Goal: Task Accomplishment & Management: Complete application form

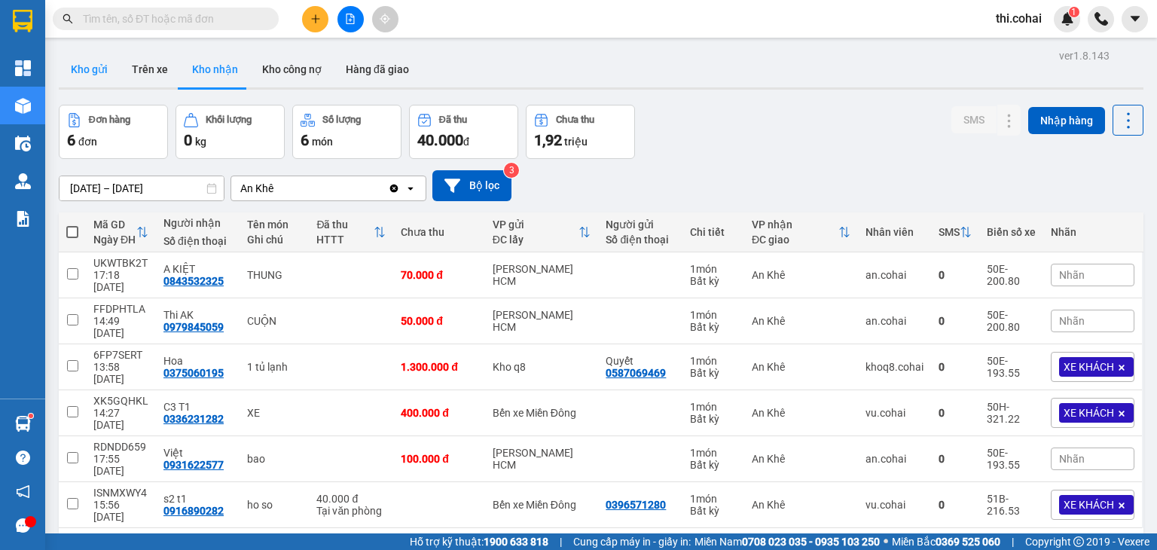
click at [90, 73] on button "Kho gửi" at bounding box center [89, 69] width 61 height 36
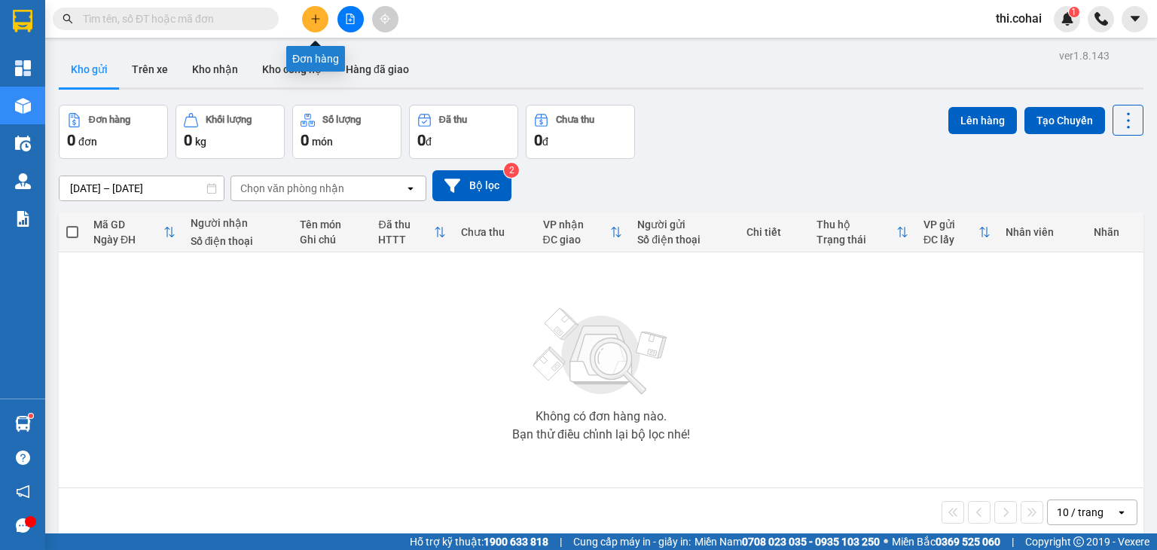
click at [319, 17] on icon "plus" at bounding box center [315, 19] width 11 height 11
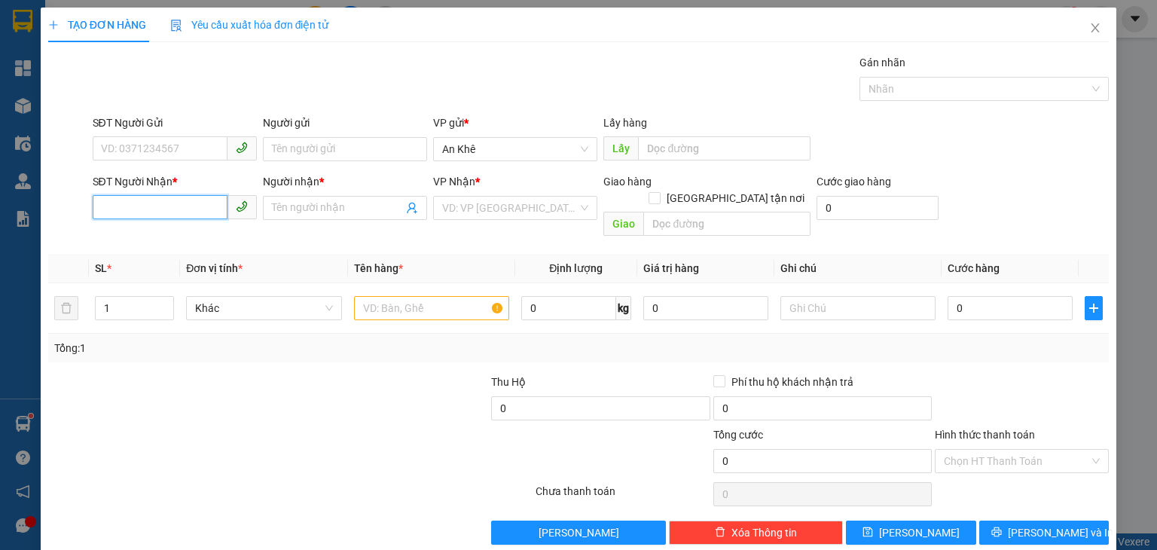
drag, startPoint x: 194, startPoint y: 206, endPoint x: 190, endPoint y: 181, distance: 26.0
click at [194, 203] on input "SĐT Người Nhận *" at bounding box center [160, 207] width 135 height 24
type input "0354402537"
click at [191, 237] on div "0354402537 - S3 T1" at bounding box center [172, 237] width 145 height 17
type input "S3 T1"
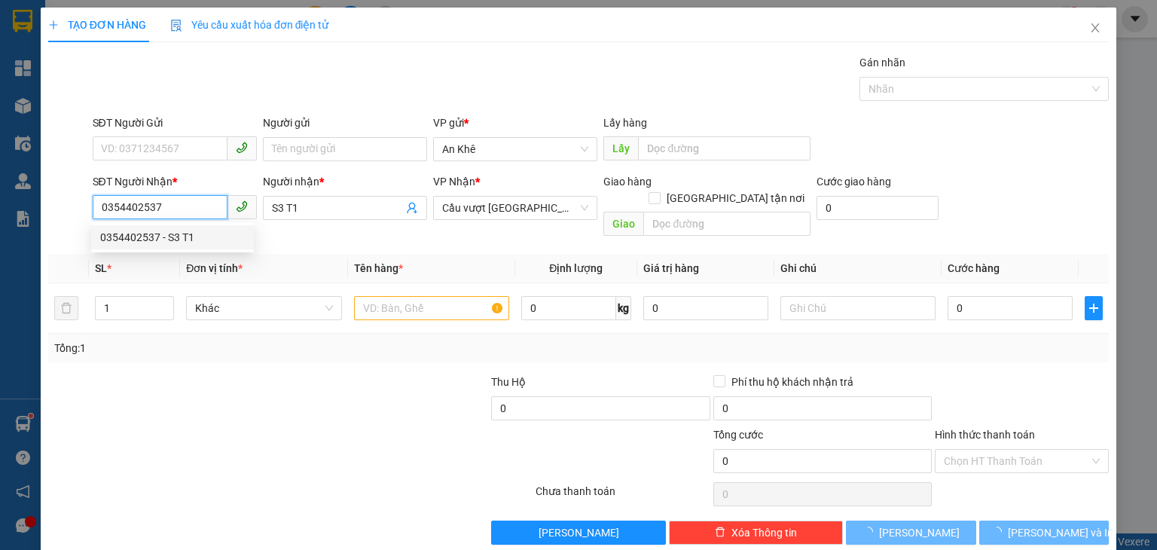
click at [191, 237] on div "0354402537 - S3 T1" at bounding box center [172, 237] width 145 height 17
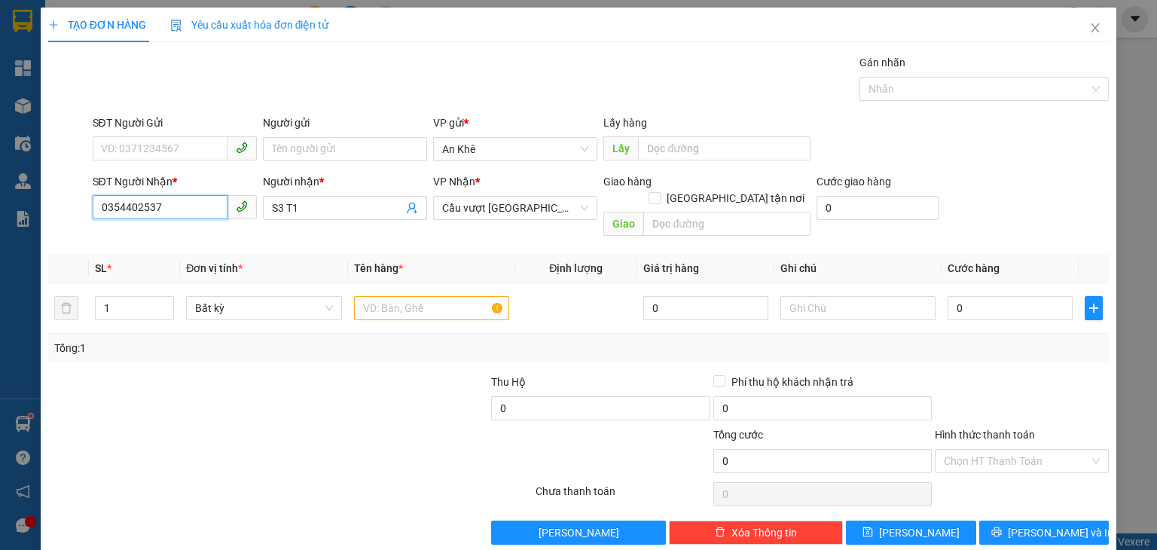
type input "0354402537"
click at [279, 214] on input "S3 T1" at bounding box center [337, 208] width 131 height 17
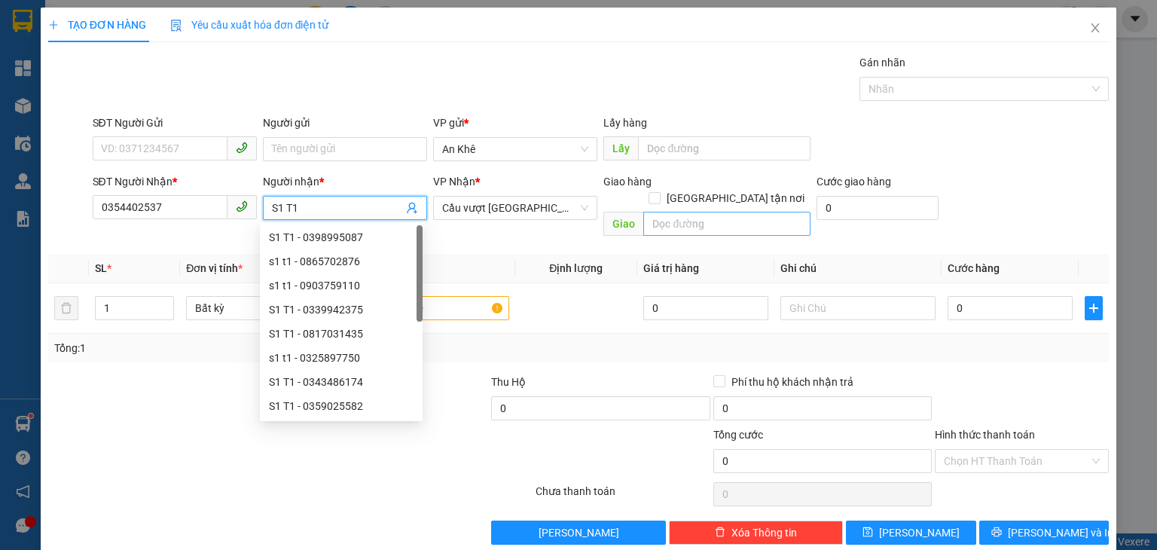
type input "S1 T1"
click at [725, 212] on input "text" at bounding box center [726, 224] width 167 height 24
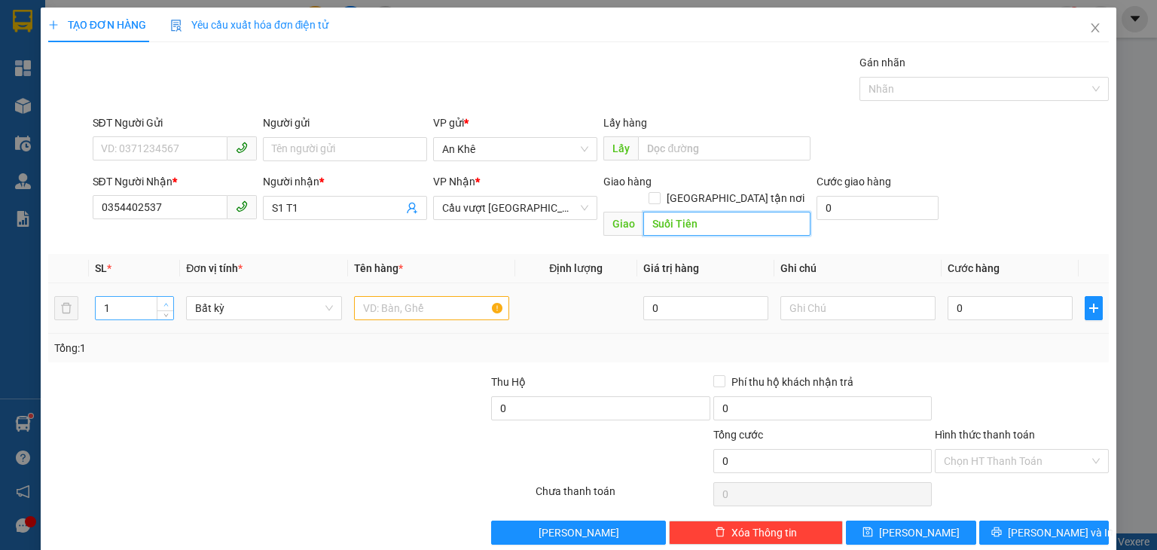
type input "Suối Tiên"
type input "2"
click at [166, 297] on span "Increase Value" at bounding box center [165, 304] width 17 height 14
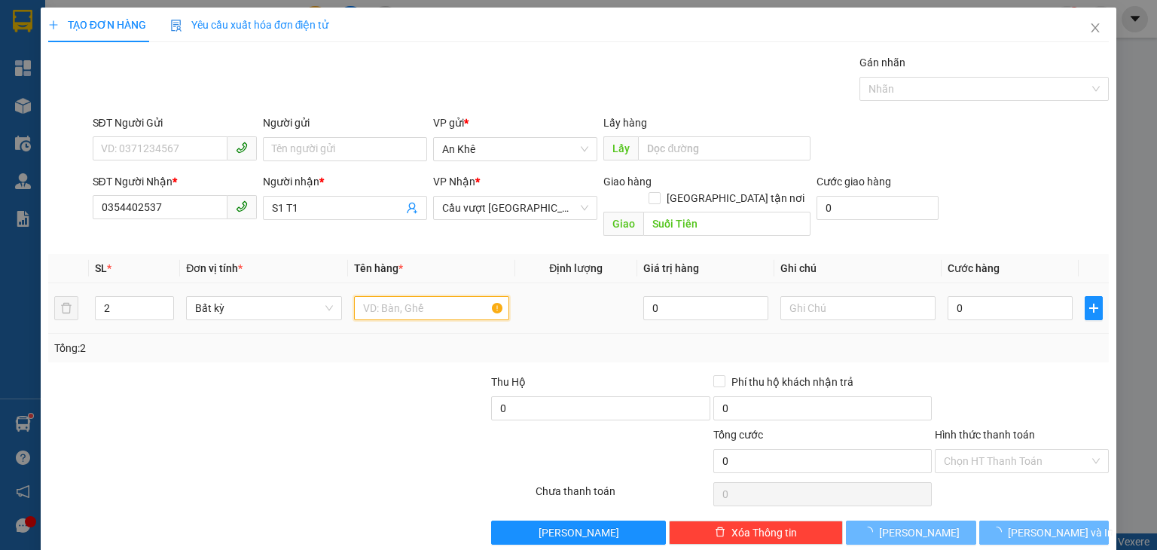
click at [403, 297] on input "text" at bounding box center [431, 308] width 155 height 24
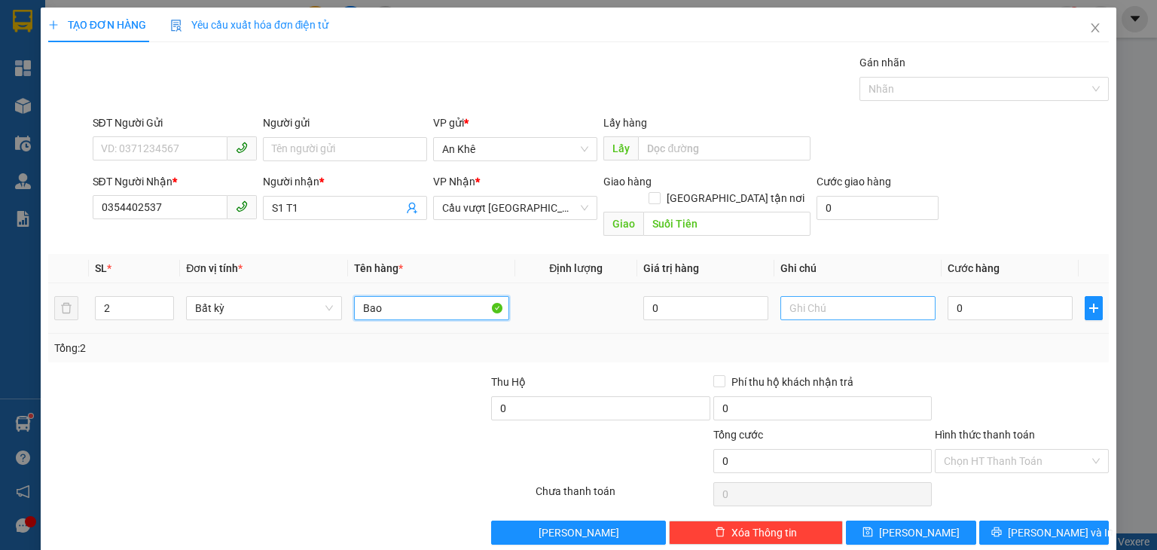
type input "Bao"
click at [851, 296] on input "text" at bounding box center [857, 308] width 155 height 24
type input "Chưa báo cước"
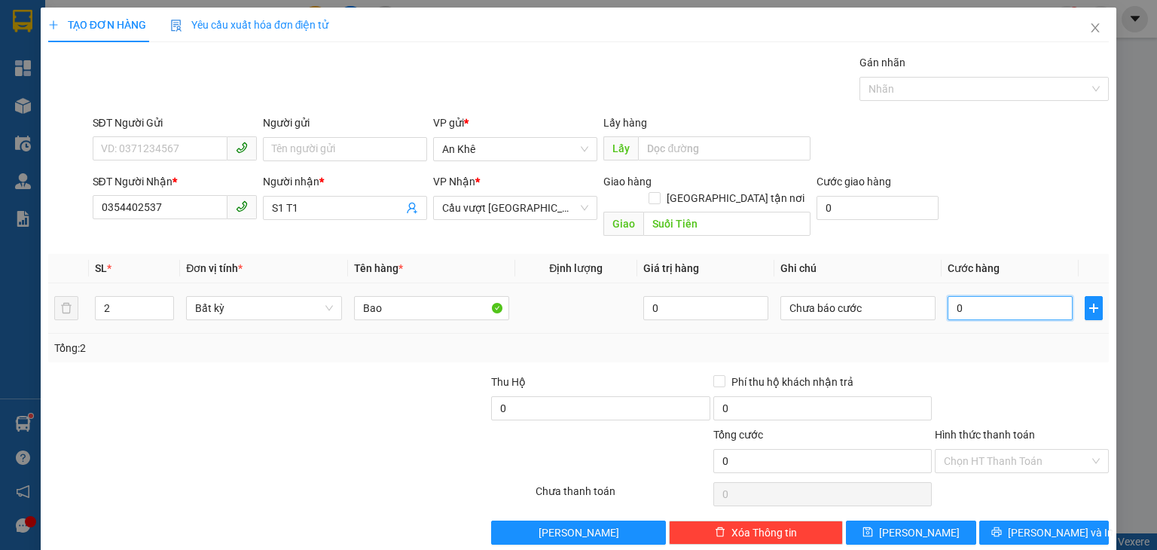
click at [983, 296] on input "0" at bounding box center [1009, 308] width 125 height 24
type input "2"
type input "2.000"
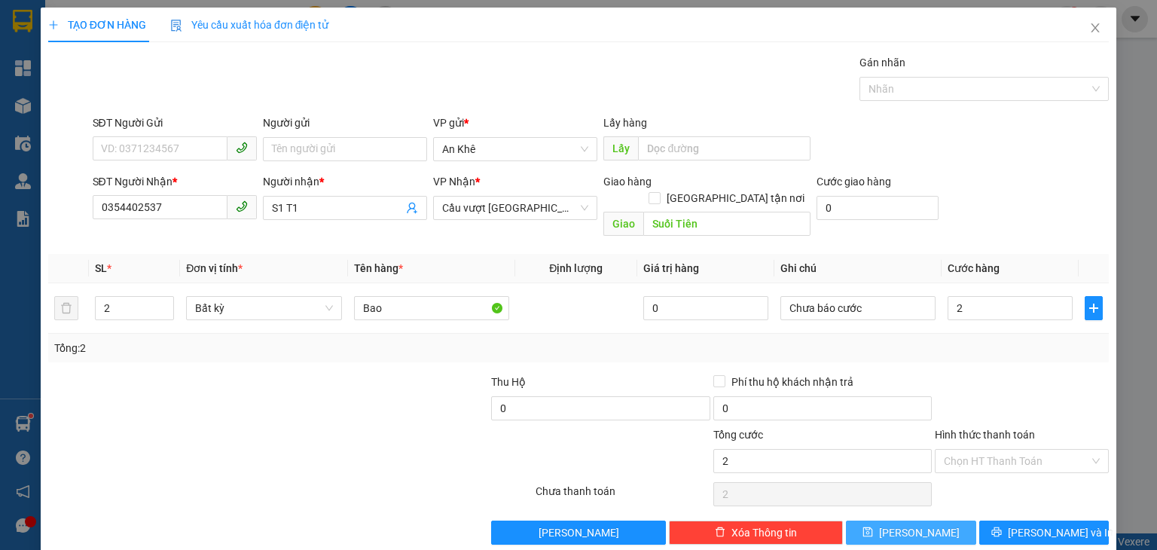
type input "2.000"
click at [934, 520] on button "[PERSON_NAME]" at bounding box center [911, 532] width 130 height 24
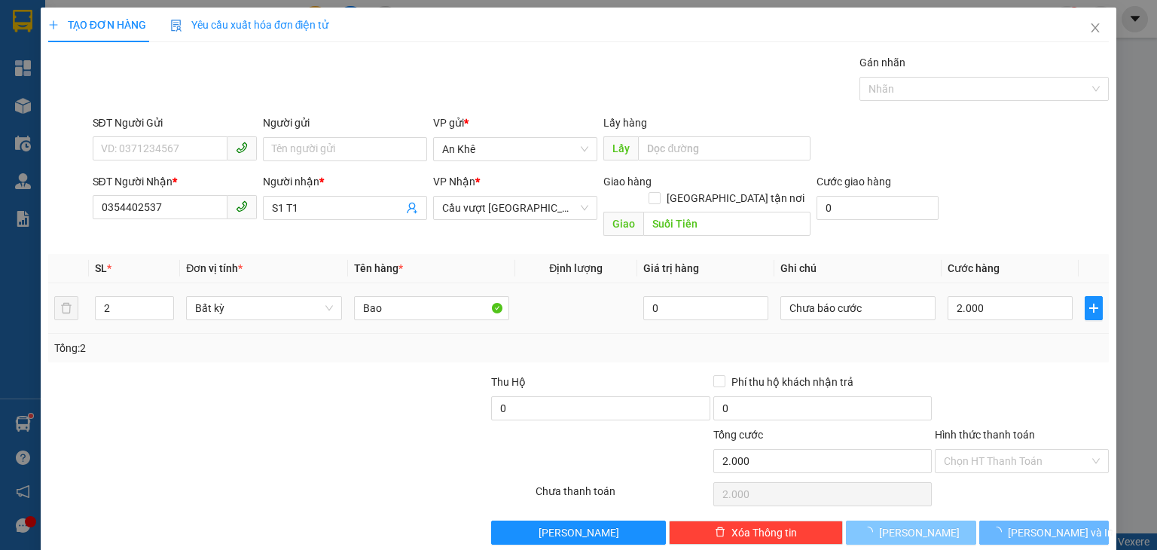
type input "1"
type input "0"
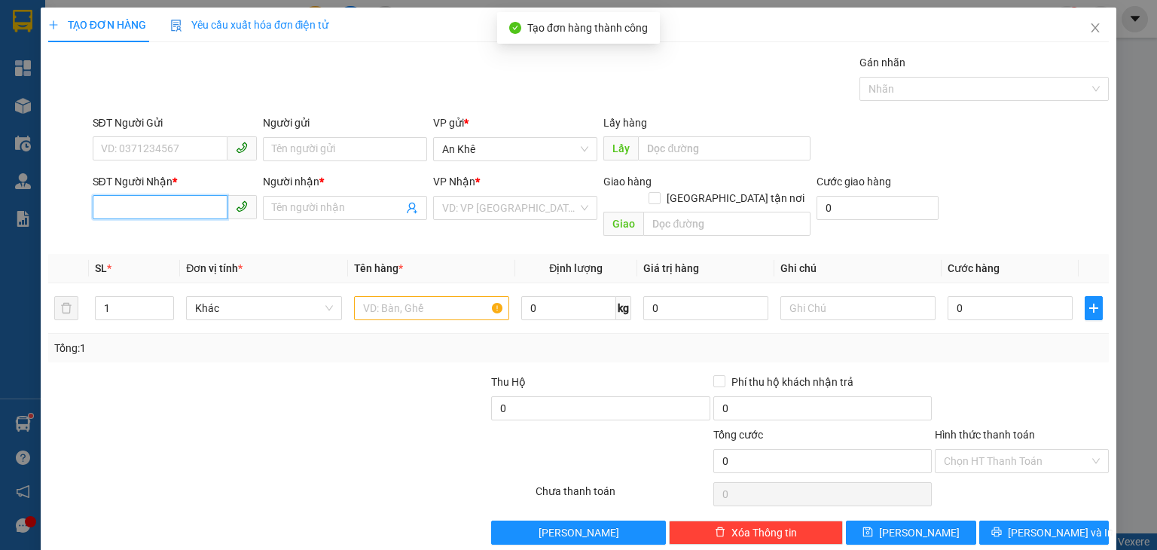
click at [127, 206] on input "SĐT Người Nhận *" at bounding box center [160, 207] width 135 height 24
drag, startPoint x: 127, startPoint y: 206, endPoint x: 127, endPoint y: 1, distance: 205.6
click at [127, 203] on input "SĐT Người Nhận *" at bounding box center [160, 207] width 135 height 24
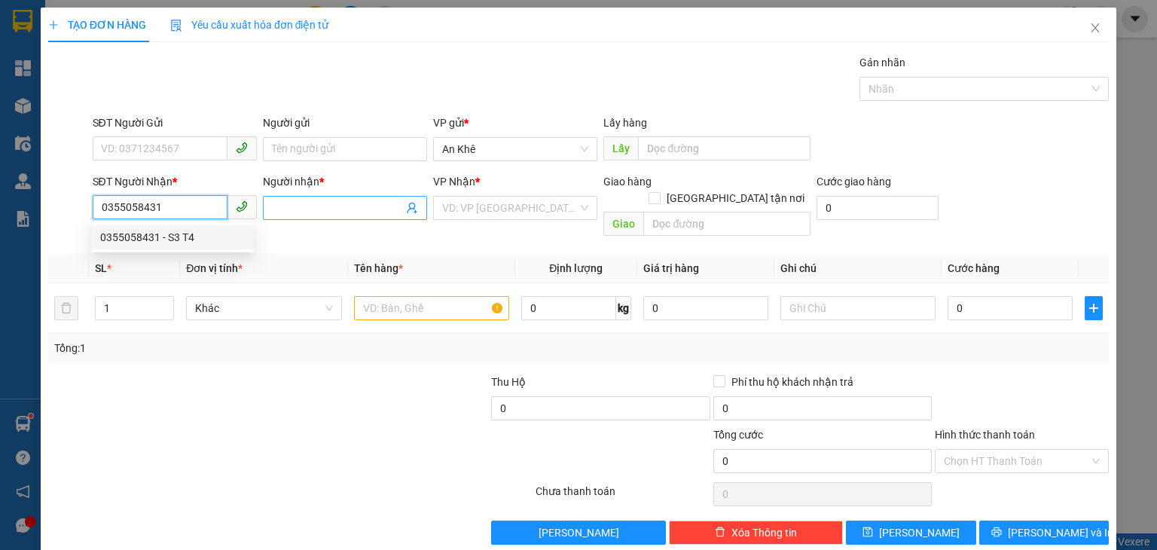
type input "0355058431"
drag, startPoint x: 335, startPoint y: 209, endPoint x: 331, endPoint y: 191, distance: 19.2
click at [335, 209] on input "Người nhận *" at bounding box center [337, 208] width 131 height 17
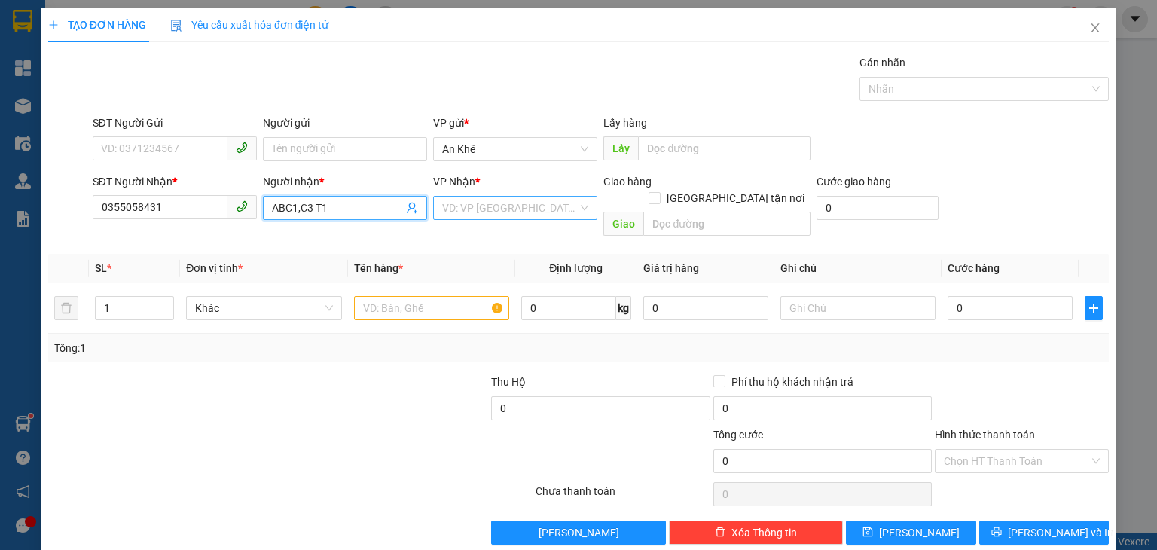
type input "ABC1,C3 T1"
click at [514, 218] on input "search" at bounding box center [510, 208] width 136 height 23
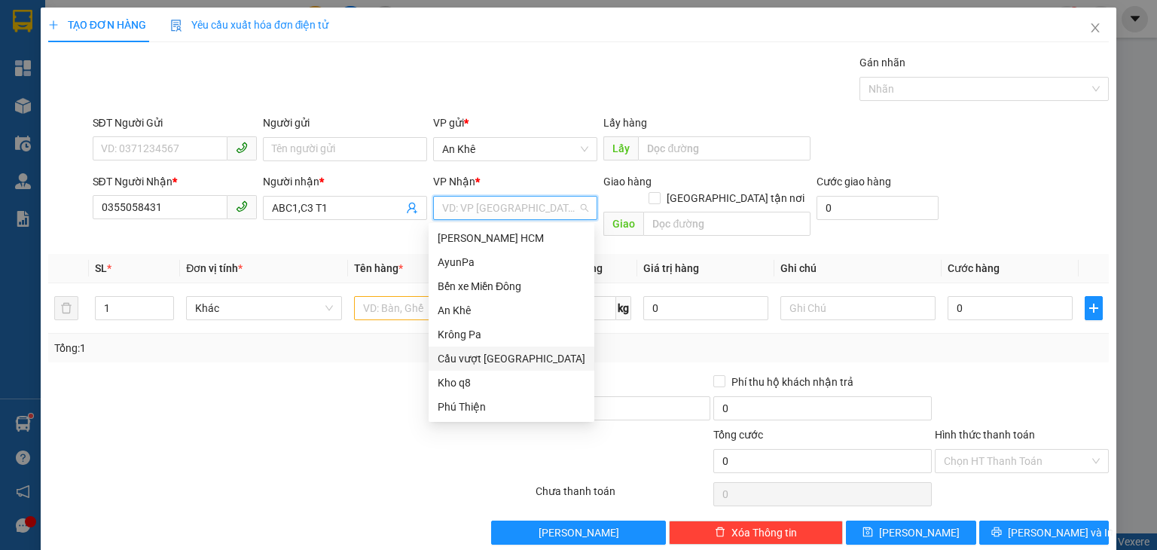
click at [509, 356] on div "Cầu vượt [GEOGRAPHIC_DATA]" at bounding box center [512, 358] width 148 height 17
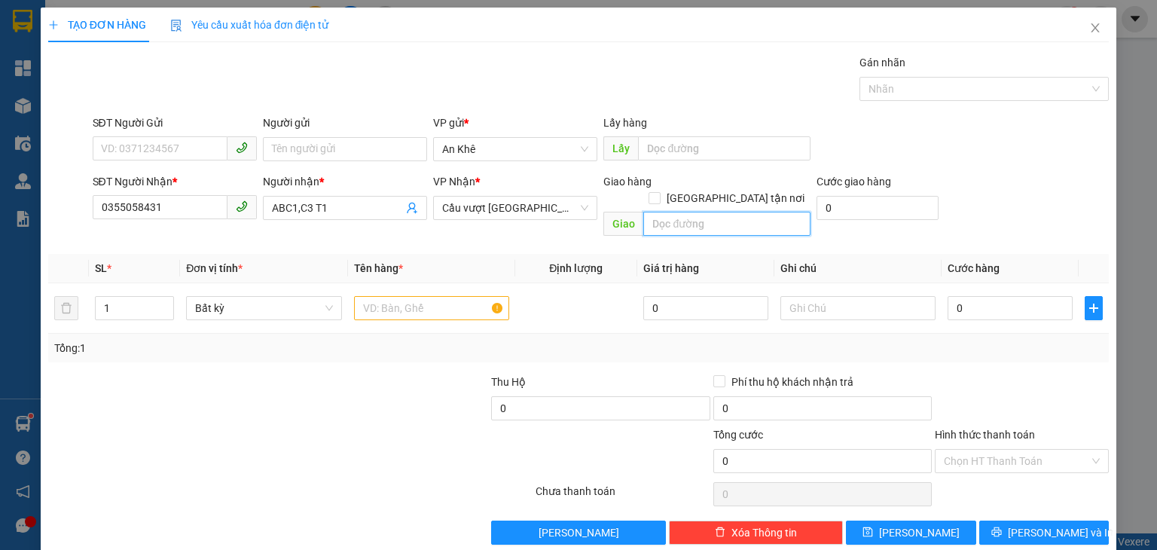
click at [679, 212] on input "text" at bounding box center [726, 224] width 167 height 24
type input "[PERSON_NAME]"
click at [429, 296] on input "text" at bounding box center [431, 308] width 155 height 24
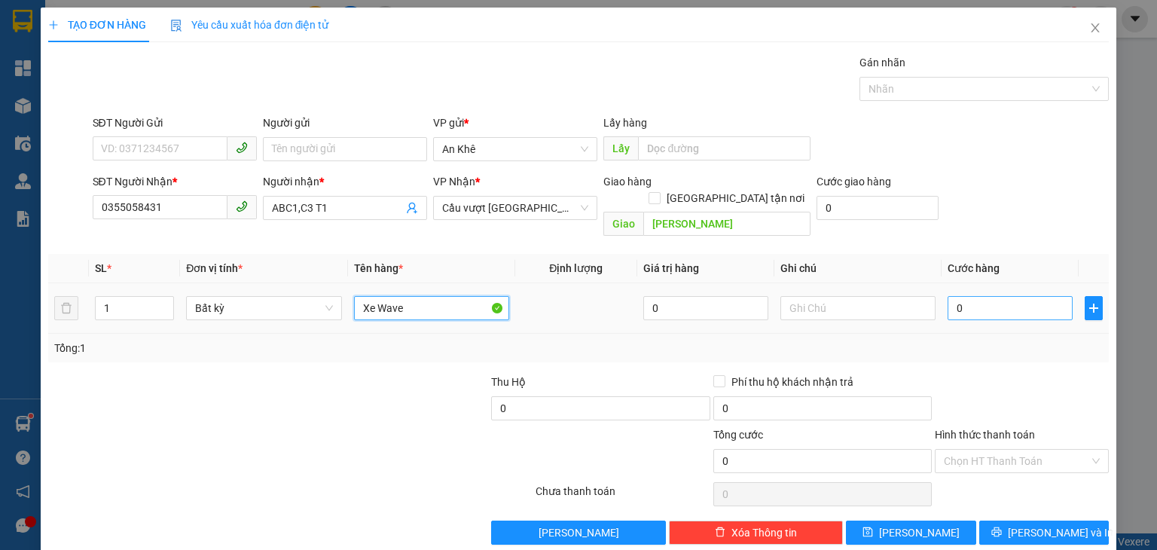
type input "Xe Wave"
click at [996, 296] on input "0" at bounding box center [1009, 308] width 125 height 24
type input "4"
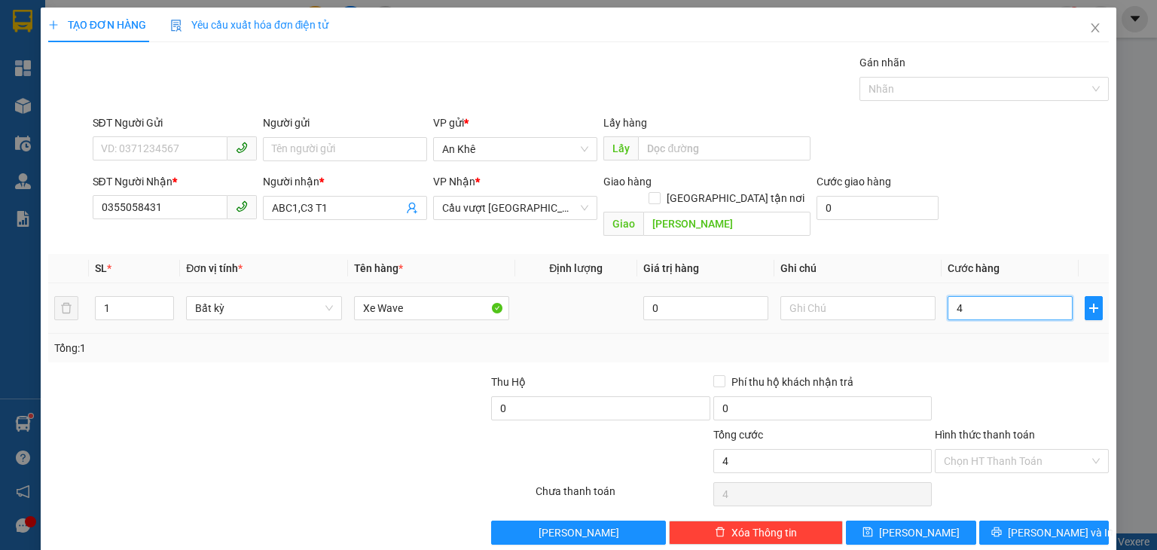
type input "40"
type input "400"
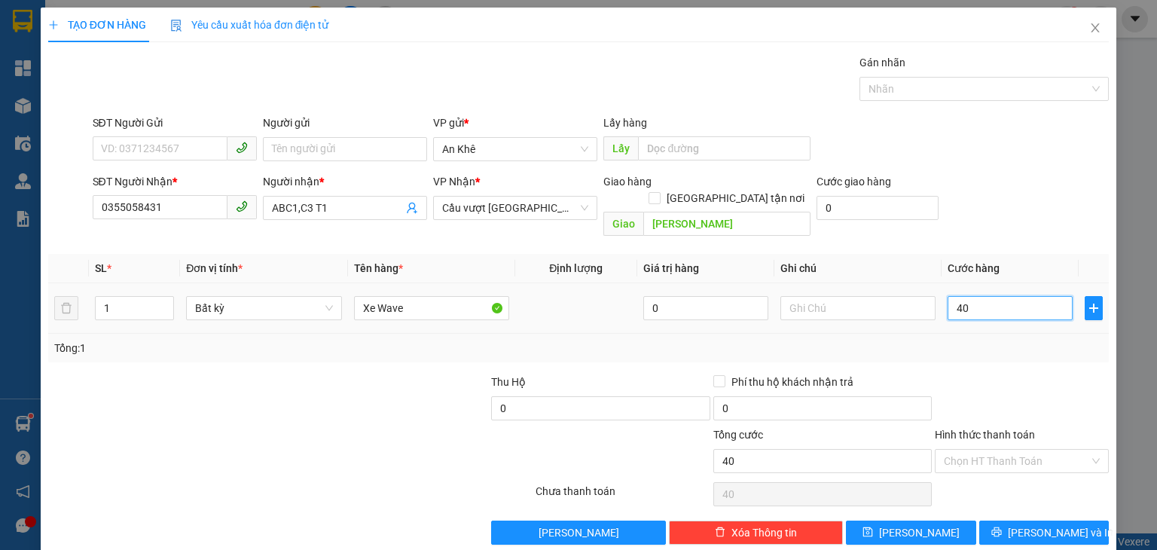
type input "400"
type input "400.000"
click at [927, 520] on button "[PERSON_NAME]" at bounding box center [911, 532] width 130 height 24
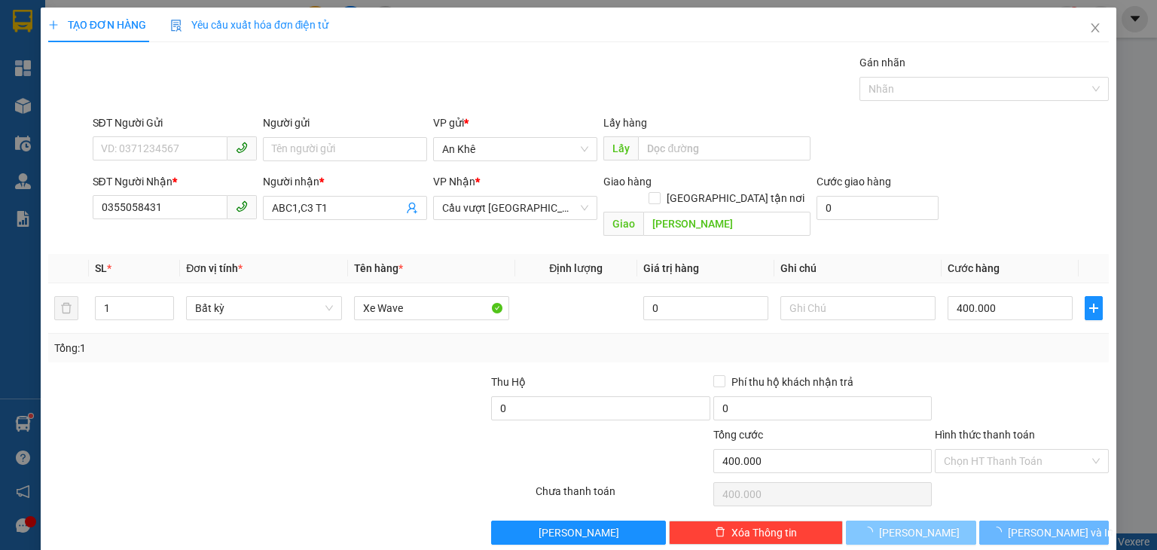
type input "0"
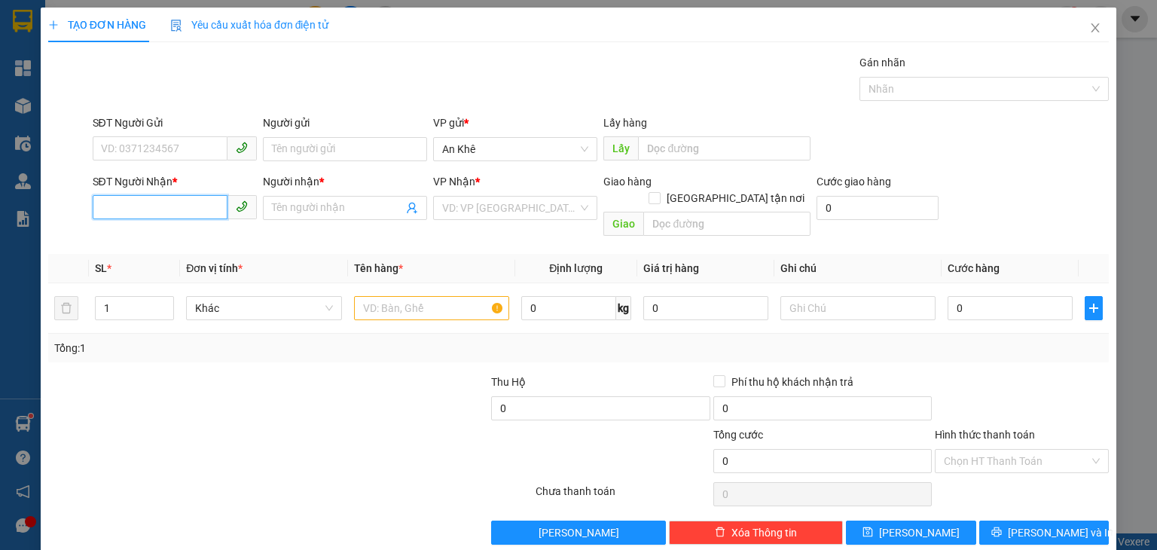
click at [145, 207] on input "SĐT Người Nhận *" at bounding box center [160, 207] width 135 height 24
click at [146, 207] on input "SĐT Người Nhận *" at bounding box center [160, 207] width 135 height 24
type input "0908865959"
click at [161, 236] on div "0908865959 - A.Hiệp" at bounding box center [172, 237] width 145 height 17
type input "A.Hiệp"
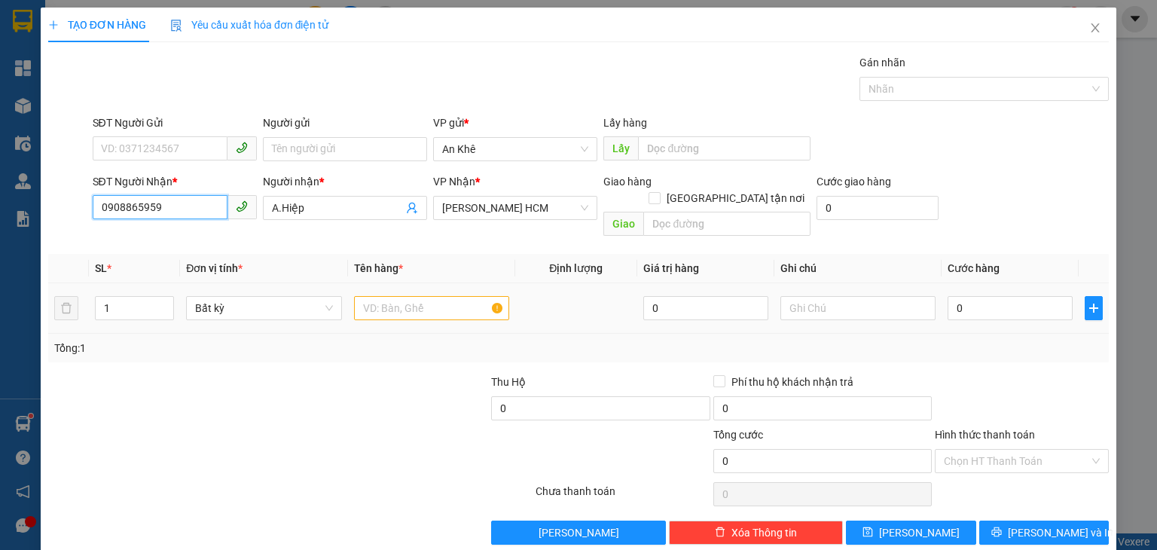
type input "0908865959"
click at [387, 298] on input "text" at bounding box center [431, 308] width 155 height 24
type input "Kiện"
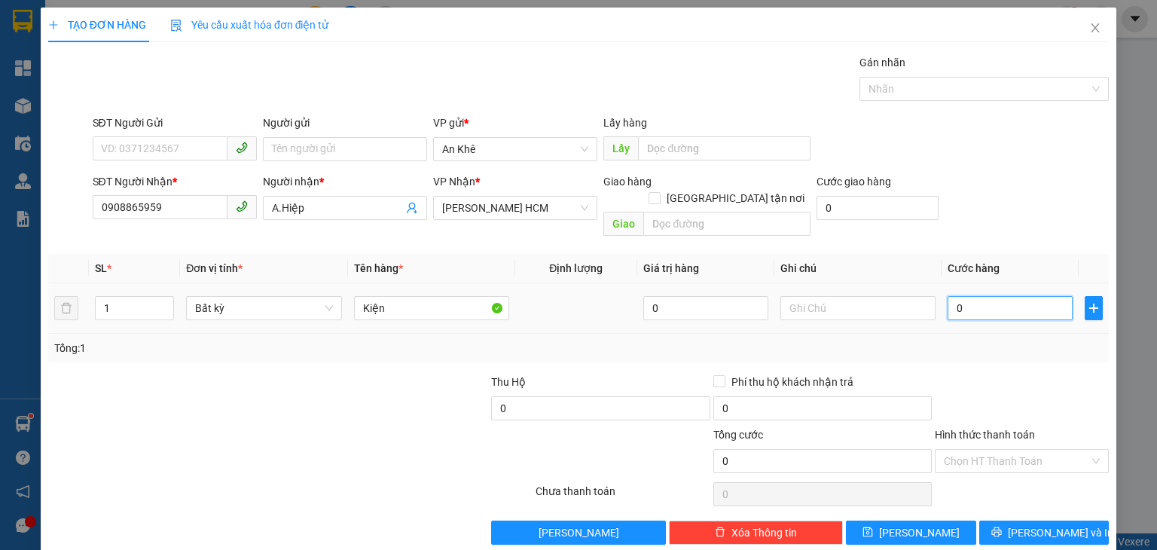
click at [1007, 296] on input "0" at bounding box center [1009, 308] width 125 height 24
type input "1"
type input "10"
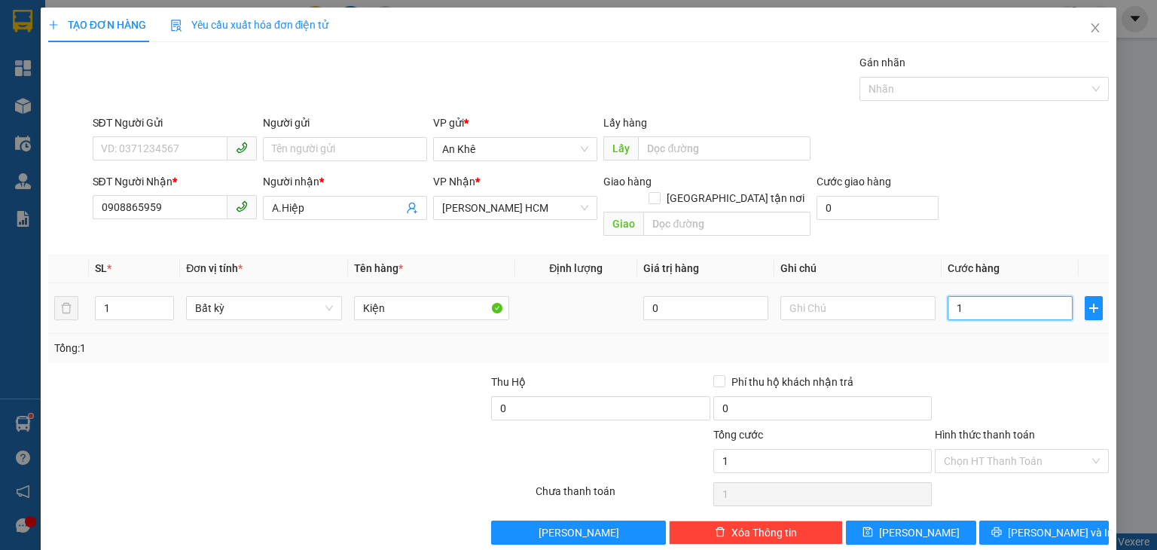
type input "10"
type input "100"
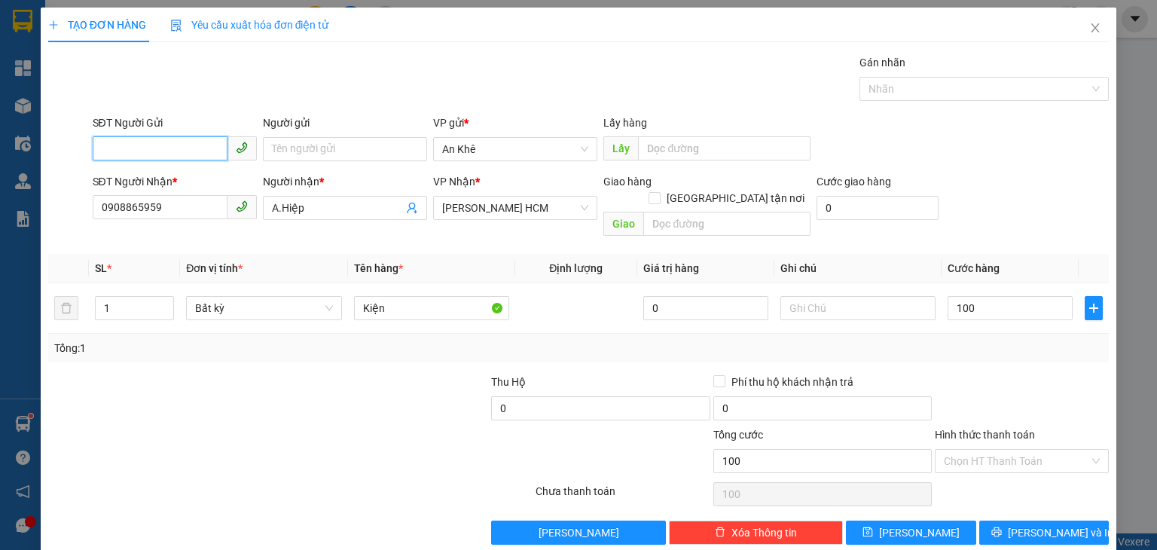
type input "100.000"
click at [185, 141] on input "SĐT Người Gửi" at bounding box center [160, 148] width 135 height 24
type input "0978488508"
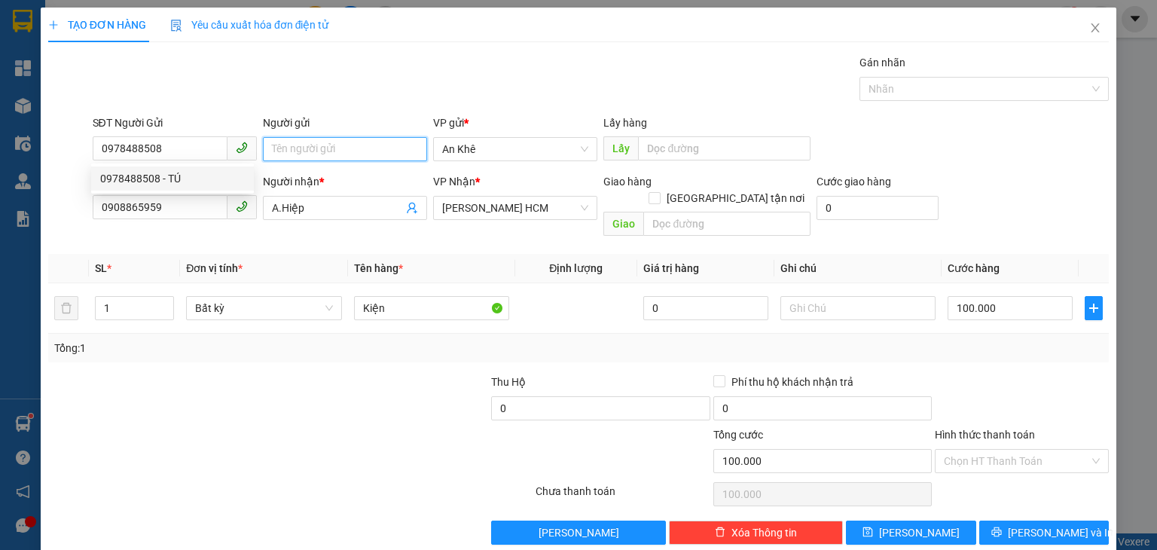
click at [282, 148] on input "Người gửi" at bounding box center [345, 149] width 164 height 24
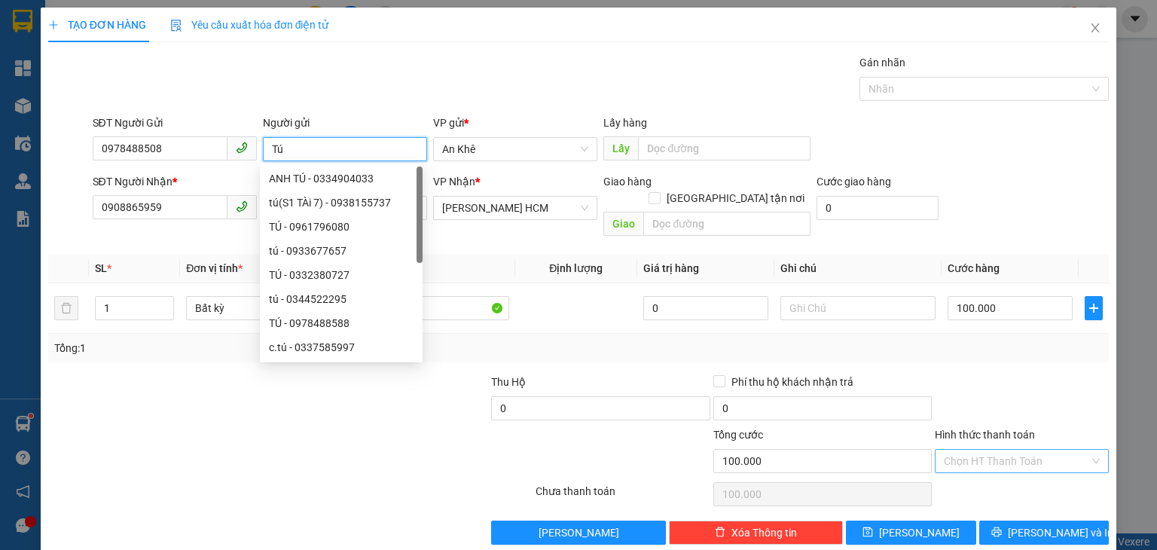
type input "Tú"
click at [963, 450] on input "Hình thức thanh toán" at bounding box center [1016, 461] width 145 height 23
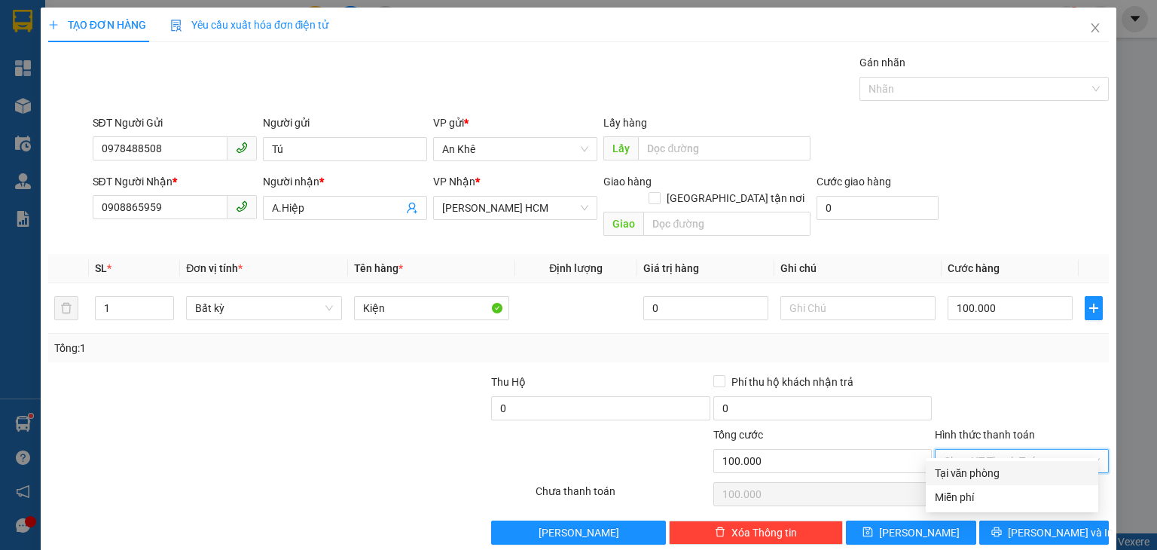
click at [965, 473] on div "Tại văn phòng" at bounding box center [1012, 473] width 154 height 17
type input "0"
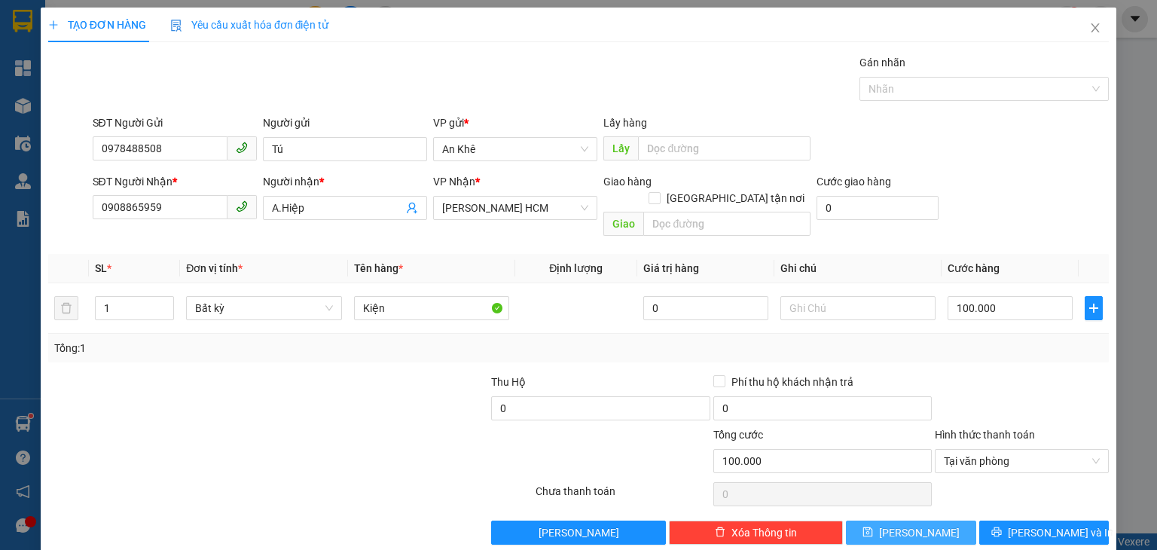
click at [925, 520] on button "[PERSON_NAME]" at bounding box center [911, 532] width 130 height 24
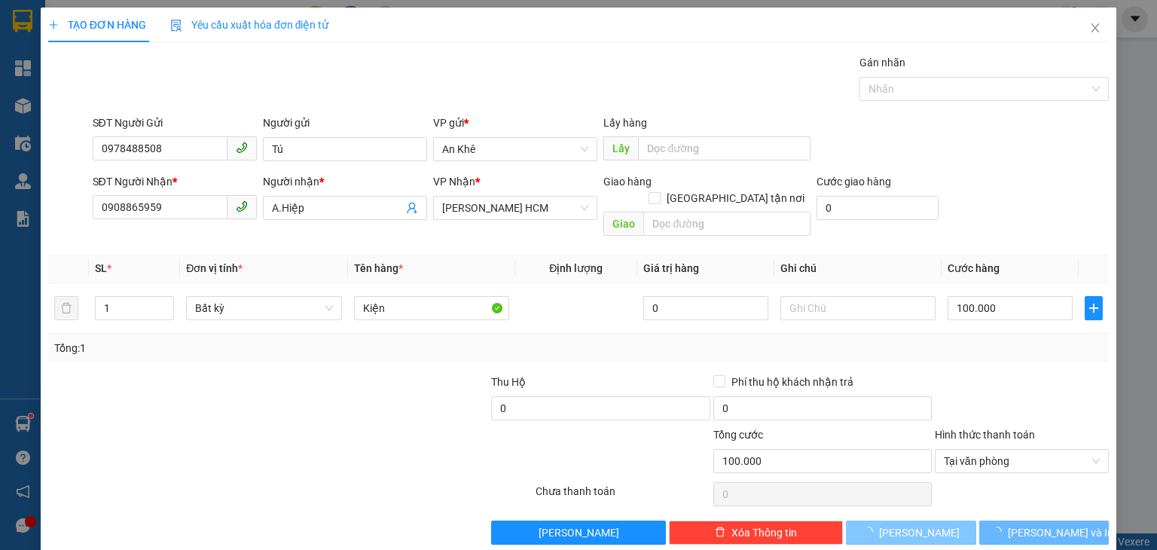
type input "0"
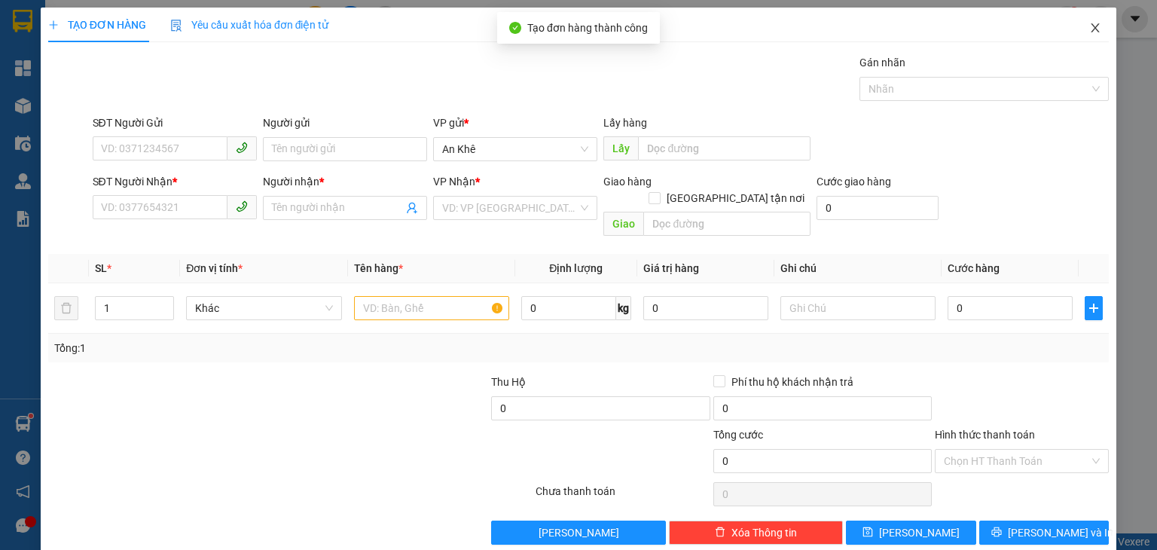
click at [1089, 25] on icon "close" at bounding box center [1095, 28] width 12 height 12
